Goal: Task Accomplishment & Management: Manage account settings

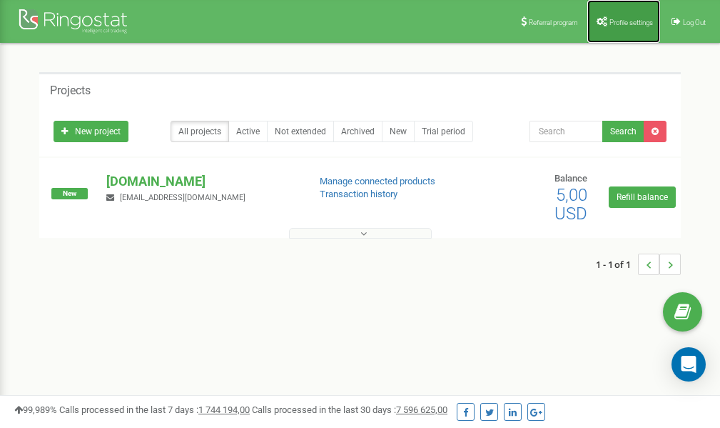
click at [623, 24] on span "Profile settings" at bounding box center [632, 23] width 44 height 8
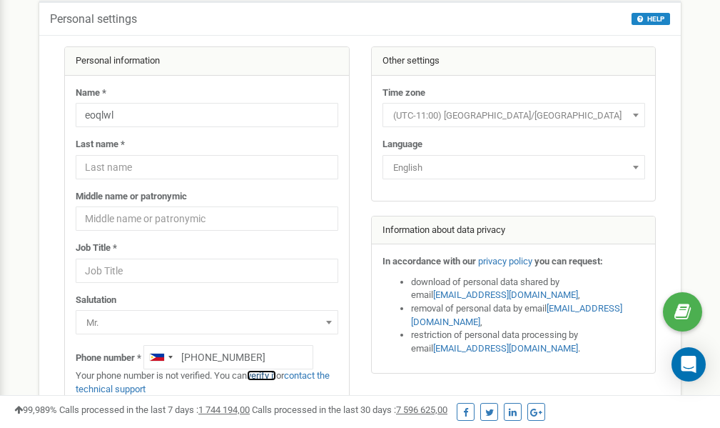
click at [269, 374] on link "verify it" at bounding box center [261, 375] width 29 height 11
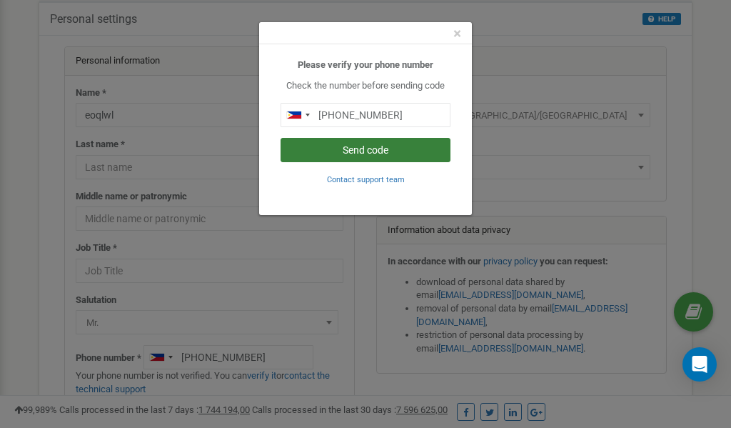
click at [341, 152] on button "Send code" at bounding box center [366, 150] width 170 height 24
